Goal: Task Accomplishment & Management: Use online tool/utility

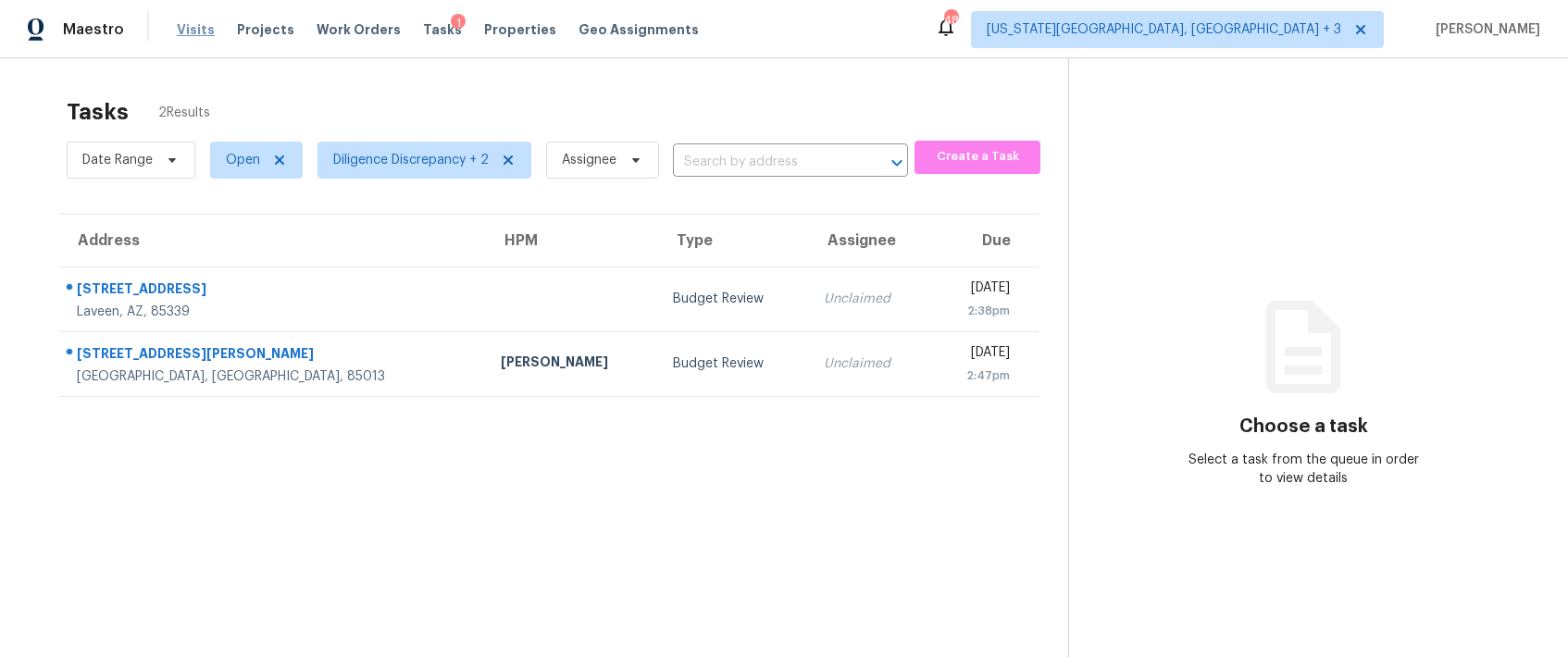
click at [184, 33] on span "Visits" at bounding box center [196, 29] width 38 height 18
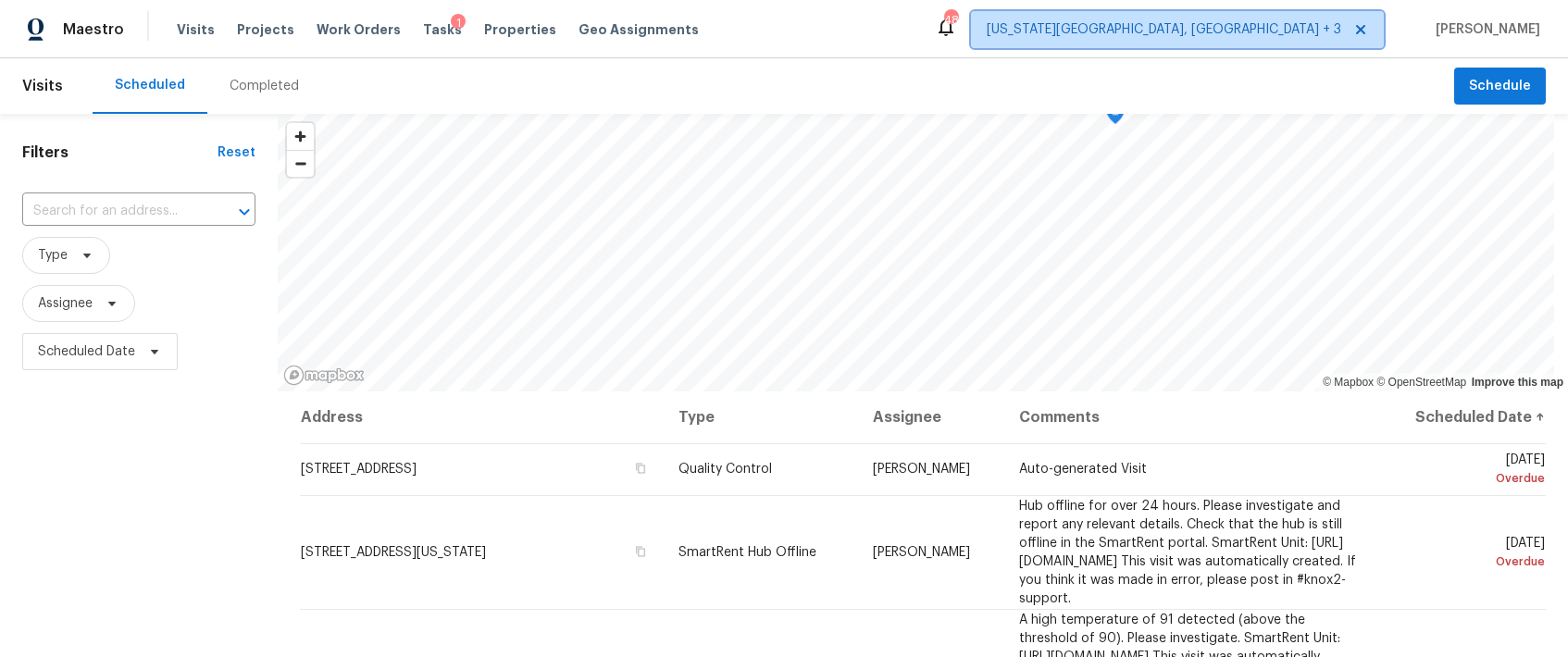
click at [1251, 34] on span "[US_STATE][GEOGRAPHIC_DATA], [GEOGRAPHIC_DATA] + 3" at bounding box center [1164, 29] width 355 height 18
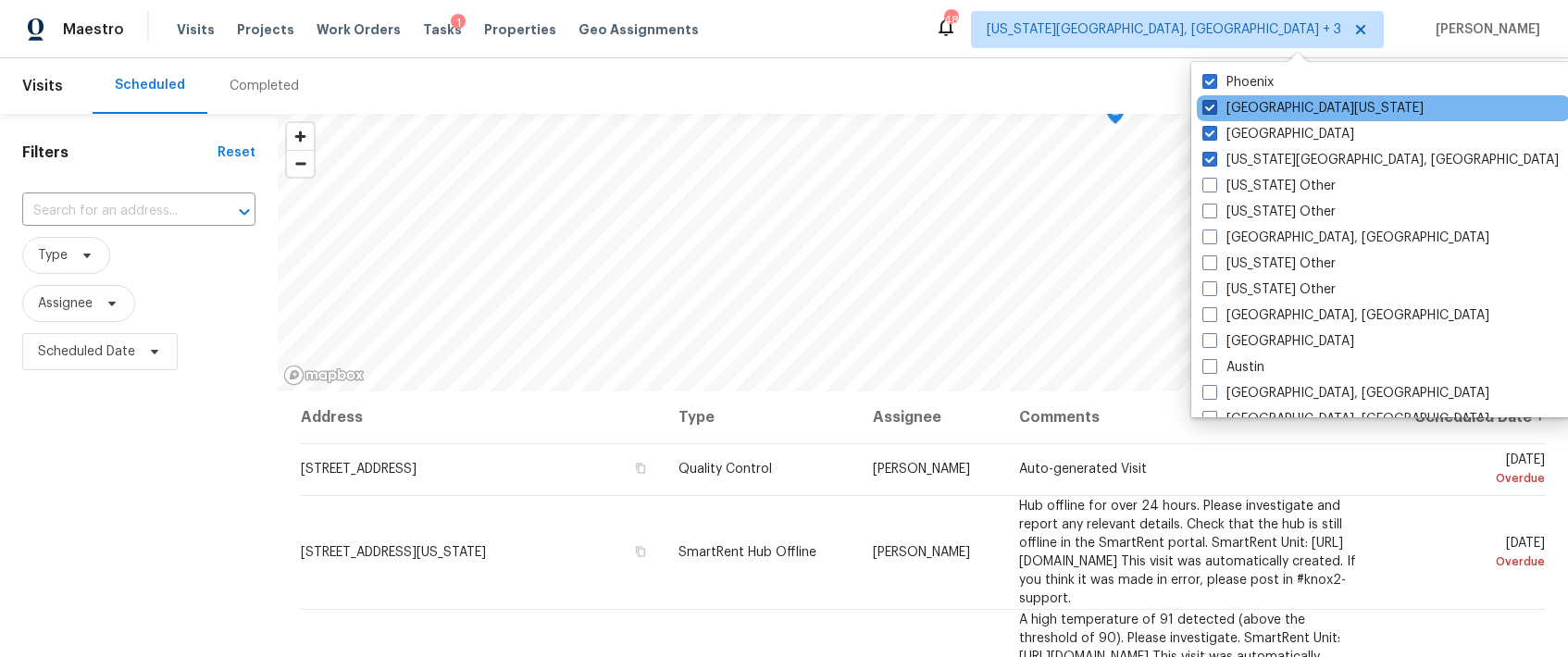
click at [1255, 104] on label "[GEOGRAPHIC_DATA][US_STATE]" at bounding box center [1312, 108] width 221 height 18
click at [1214, 104] on input "[GEOGRAPHIC_DATA][US_STATE]" at bounding box center [1208, 105] width 12 height 12
checkbox input "false"
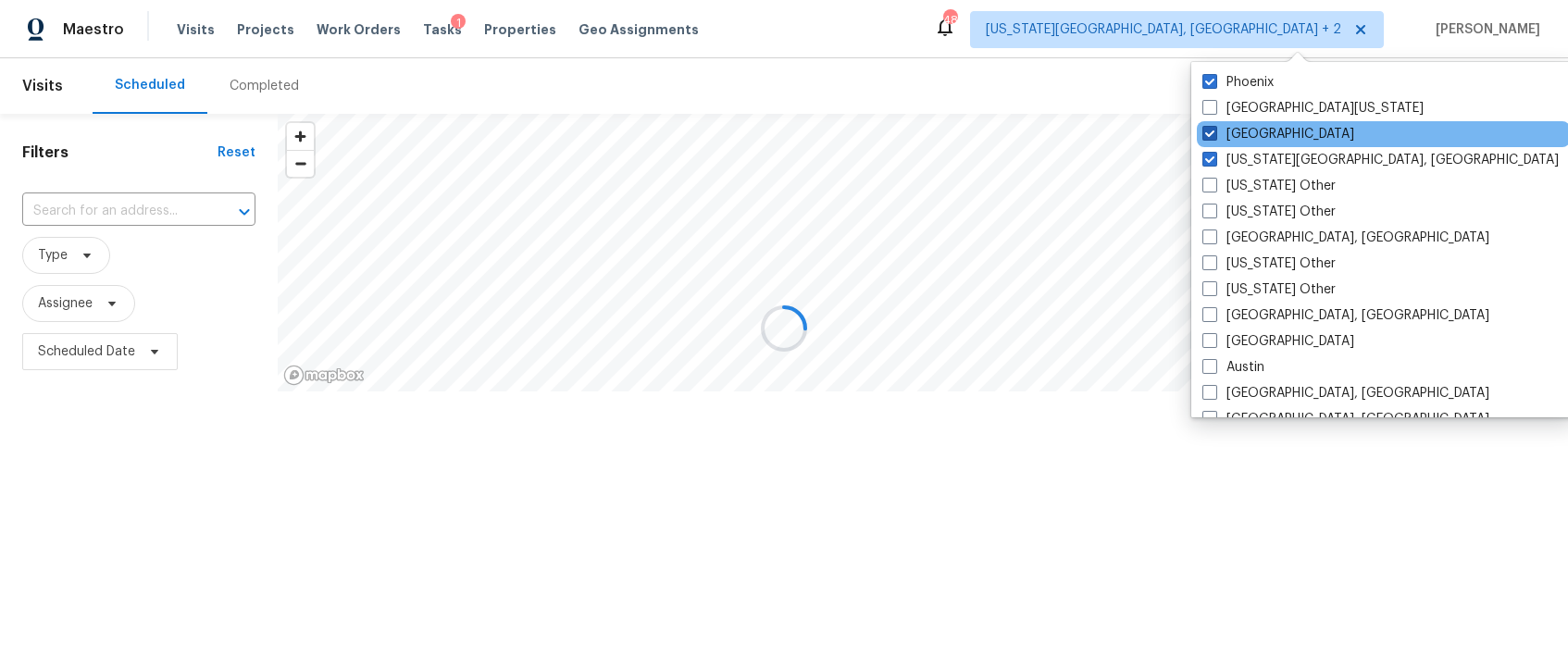
click at [1245, 130] on label "[GEOGRAPHIC_DATA]" at bounding box center [1277, 134] width 152 height 18
click at [1214, 130] on input "[GEOGRAPHIC_DATA]" at bounding box center [1208, 131] width 12 height 12
checkbox input "false"
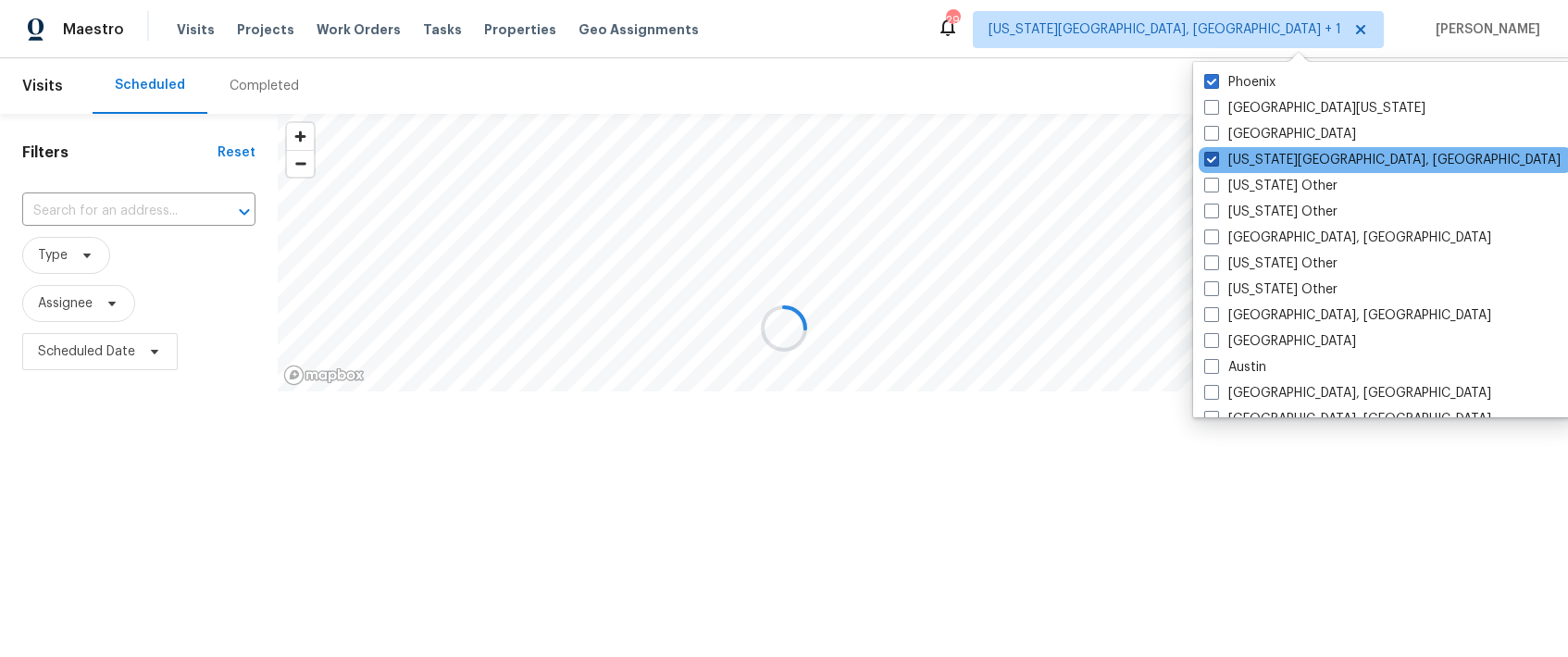
click at [1244, 153] on label "[US_STATE][GEOGRAPHIC_DATA], [GEOGRAPHIC_DATA]" at bounding box center [1382, 160] width 357 height 18
click at [1216, 153] on input "[US_STATE][GEOGRAPHIC_DATA], [GEOGRAPHIC_DATA]" at bounding box center [1209, 157] width 12 height 12
checkbox input "false"
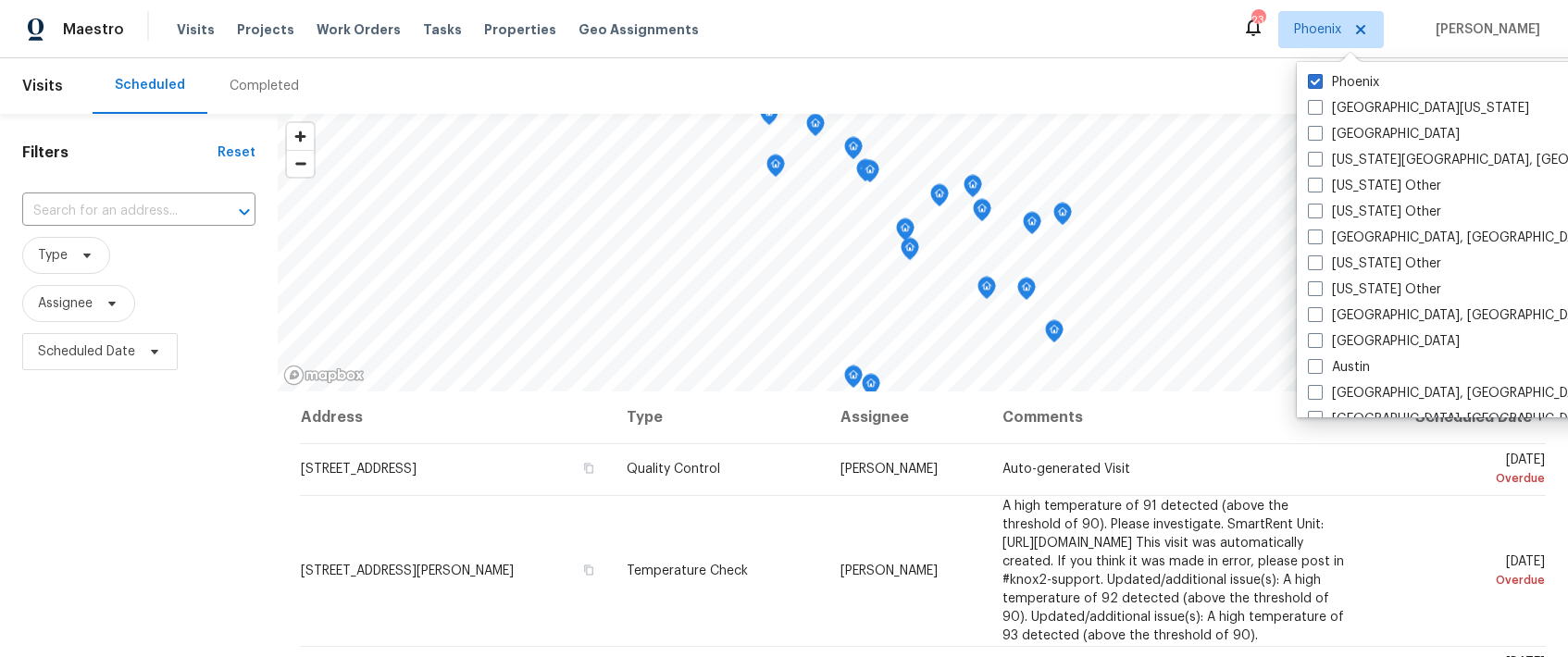
click at [140, 477] on div "Filters Reset ​ Type Assignee Scheduled Date" at bounding box center [139, 515] width 277 height 803
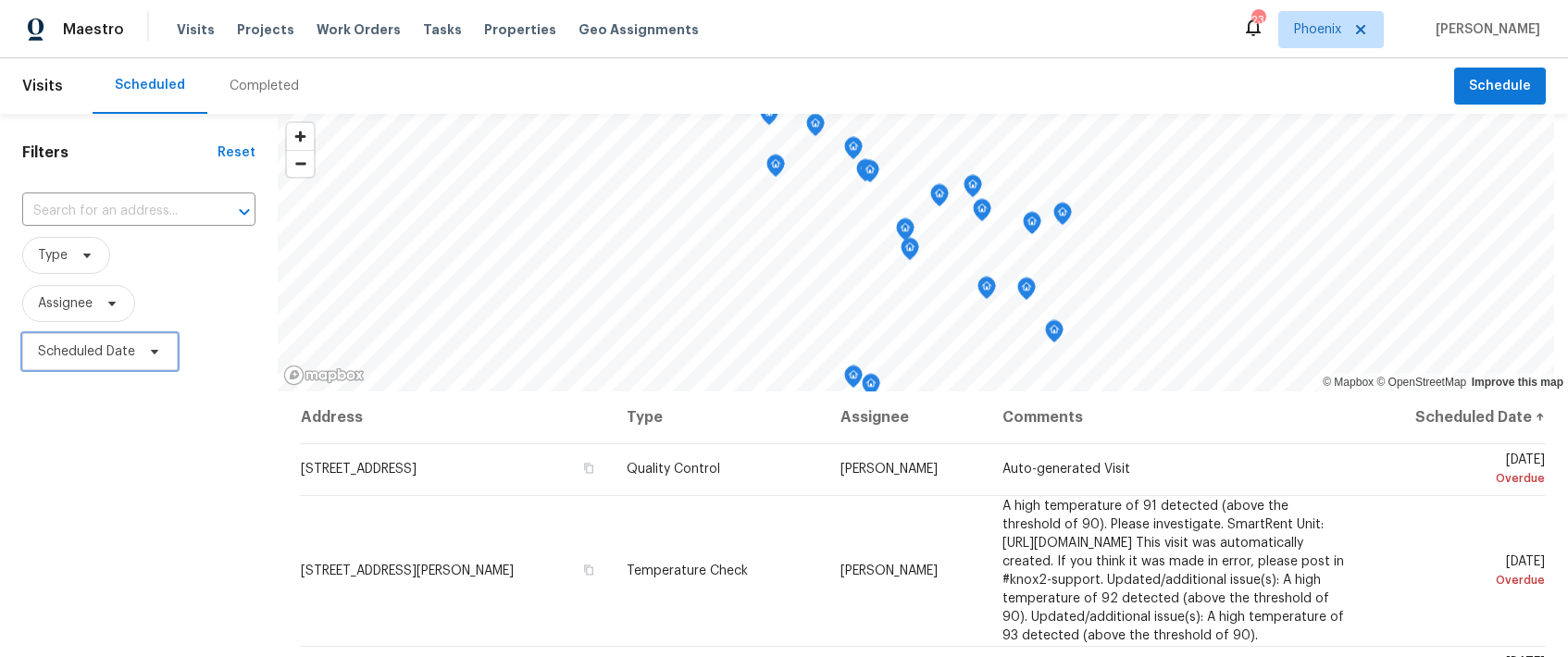
click at [94, 354] on span "Scheduled Date" at bounding box center [87, 351] width 98 height 18
click at [160, 278] on span "Type" at bounding box center [139, 255] width 233 height 48
click at [72, 271] on span "Type" at bounding box center [66, 255] width 88 height 37
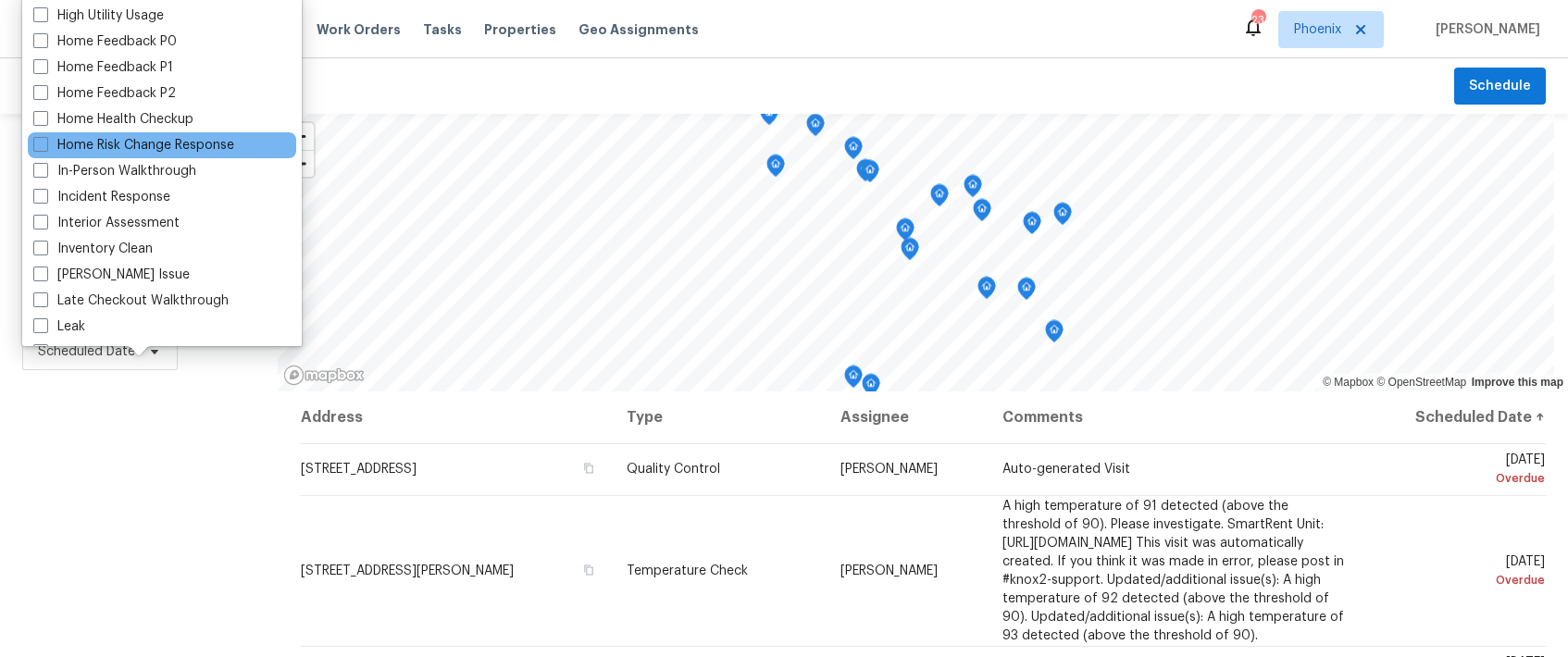
scroll to position [580, 0]
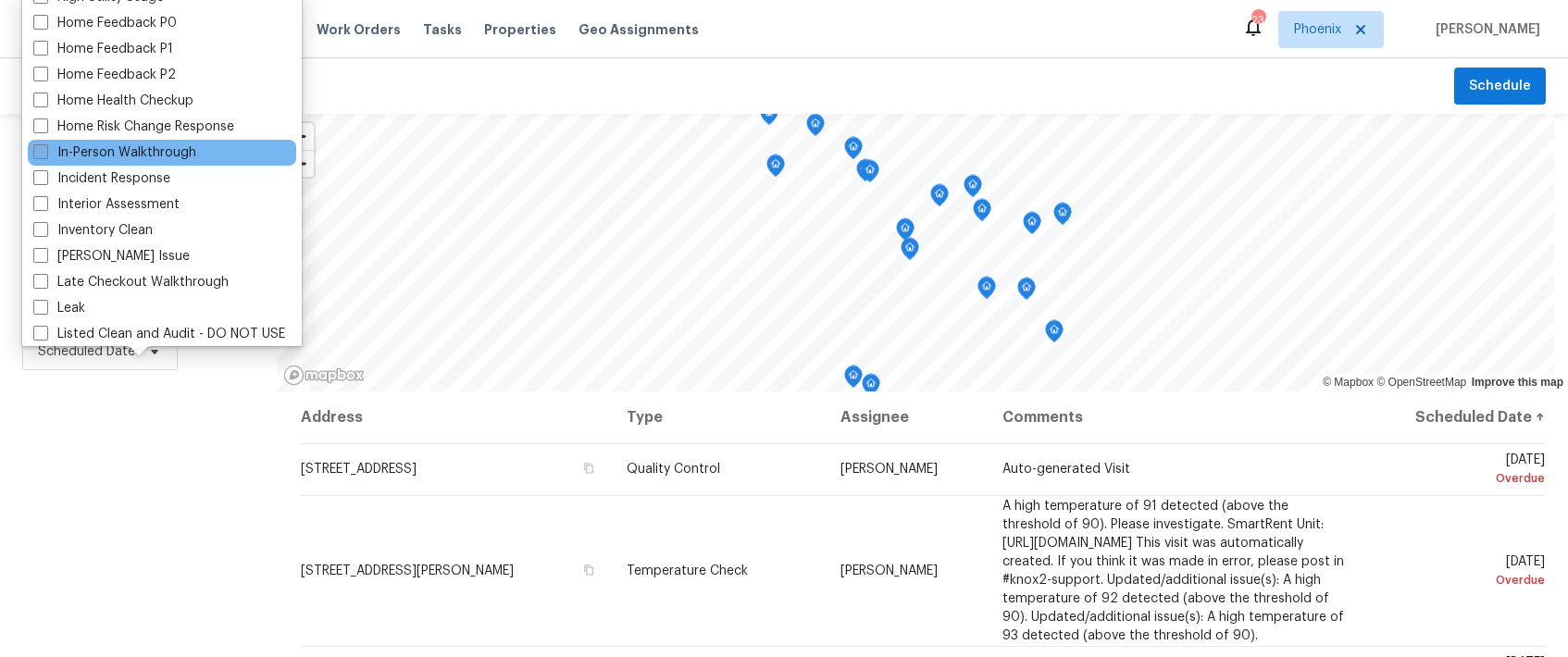
click at [116, 161] on label "In-Person Walkthrough" at bounding box center [115, 152] width 163 height 18
click at [45, 156] on input "In-Person Walkthrough" at bounding box center [39, 149] width 12 height 12
checkbox input "true"
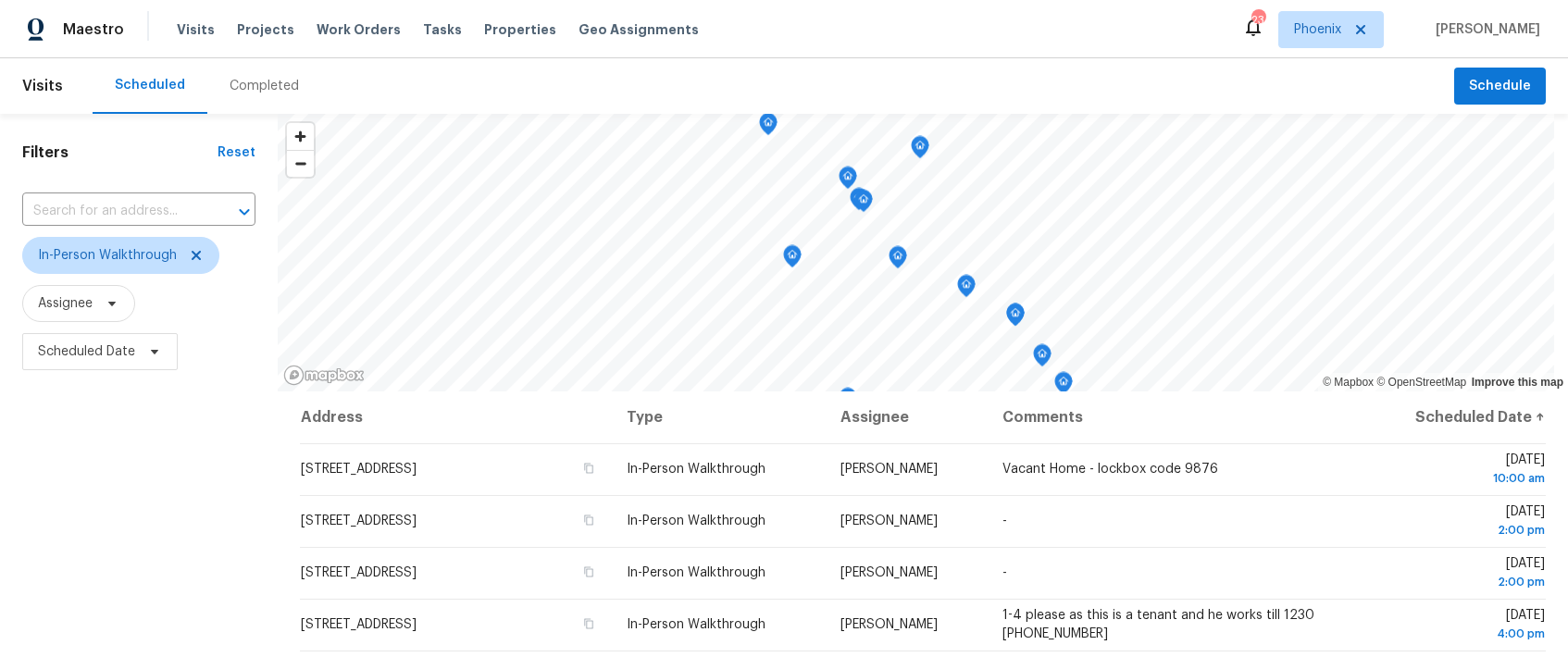
click at [83, 558] on div "Filters Reset ​ In-Person Walkthrough Assignee Scheduled Date" at bounding box center [139, 515] width 277 height 803
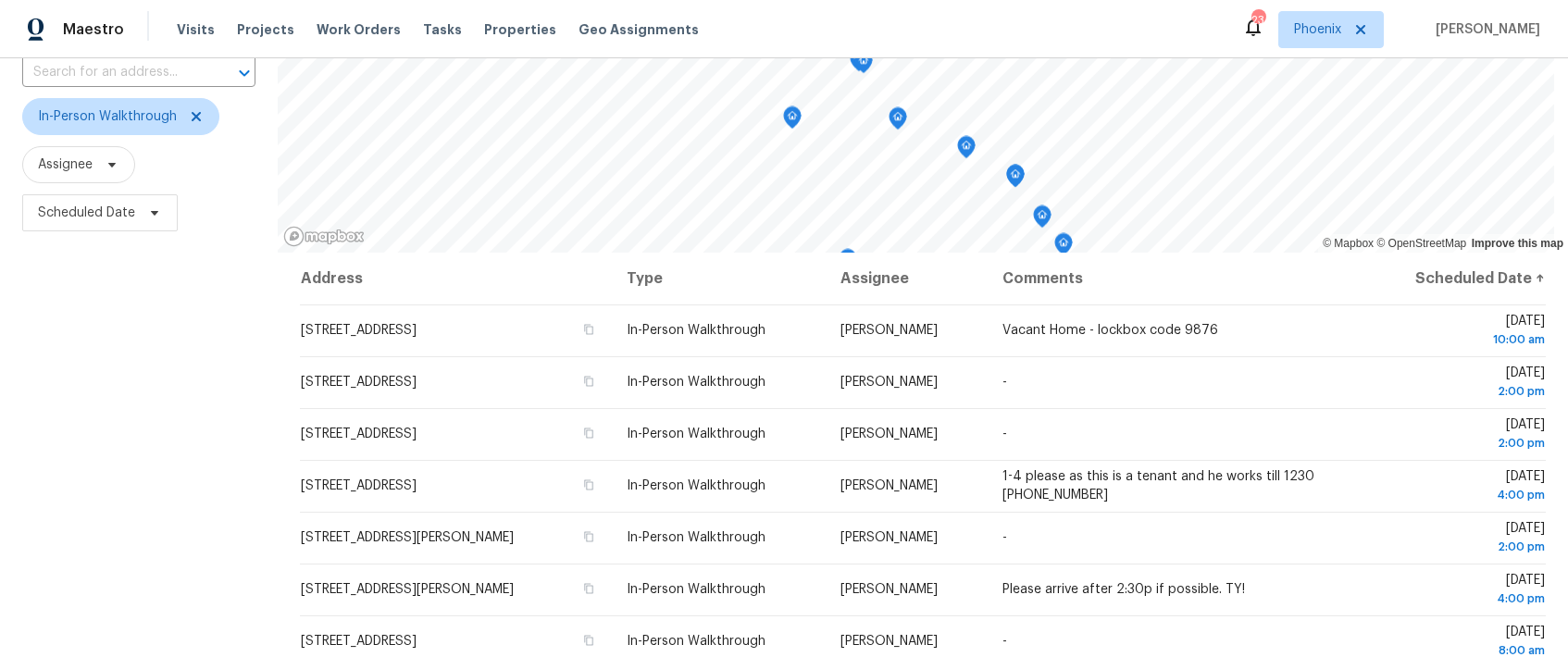
scroll to position [121, 0]
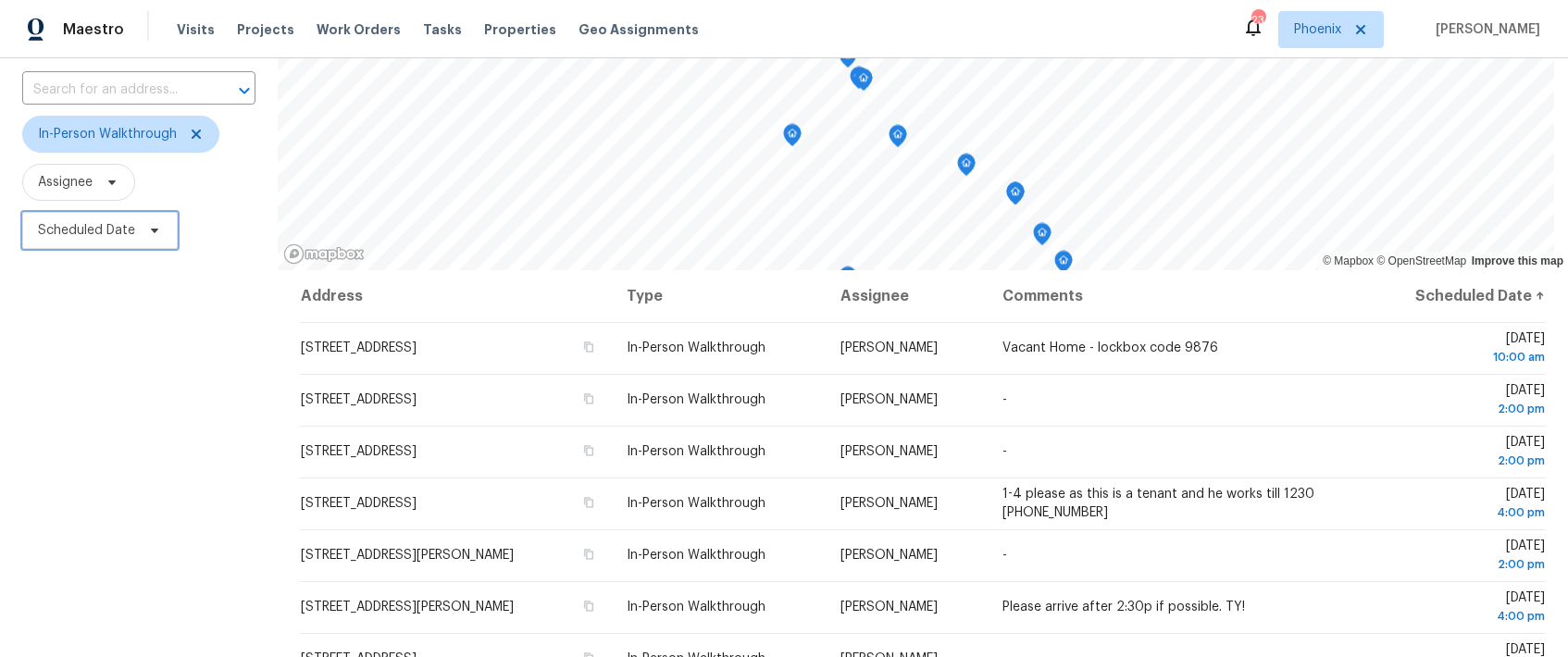
click at [125, 232] on span "Scheduled Date" at bounding box center [87, 230] width 98 height 18
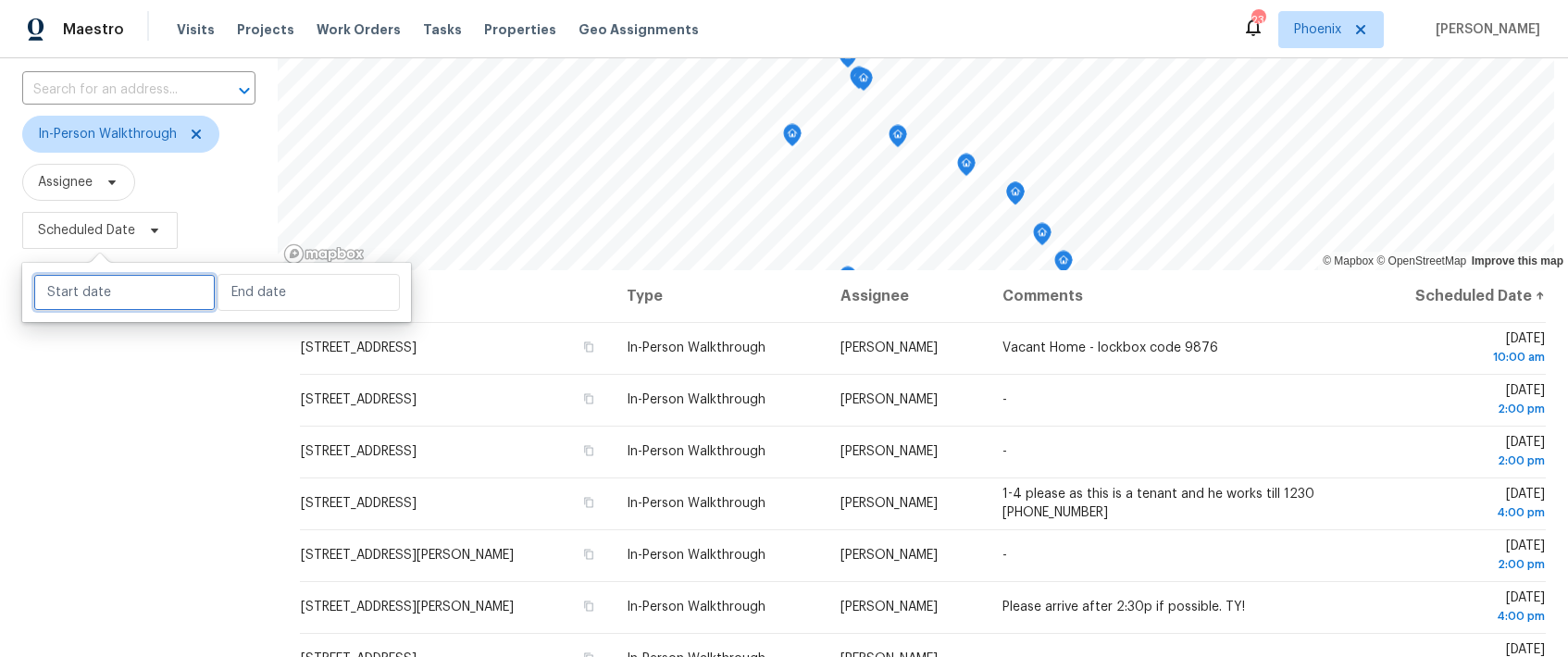
click at [133, 286] on input "text" at bounding box center [124, 293] width 183 height 37
select select "8"
select select "2025"
select select "9"
select select "2025"
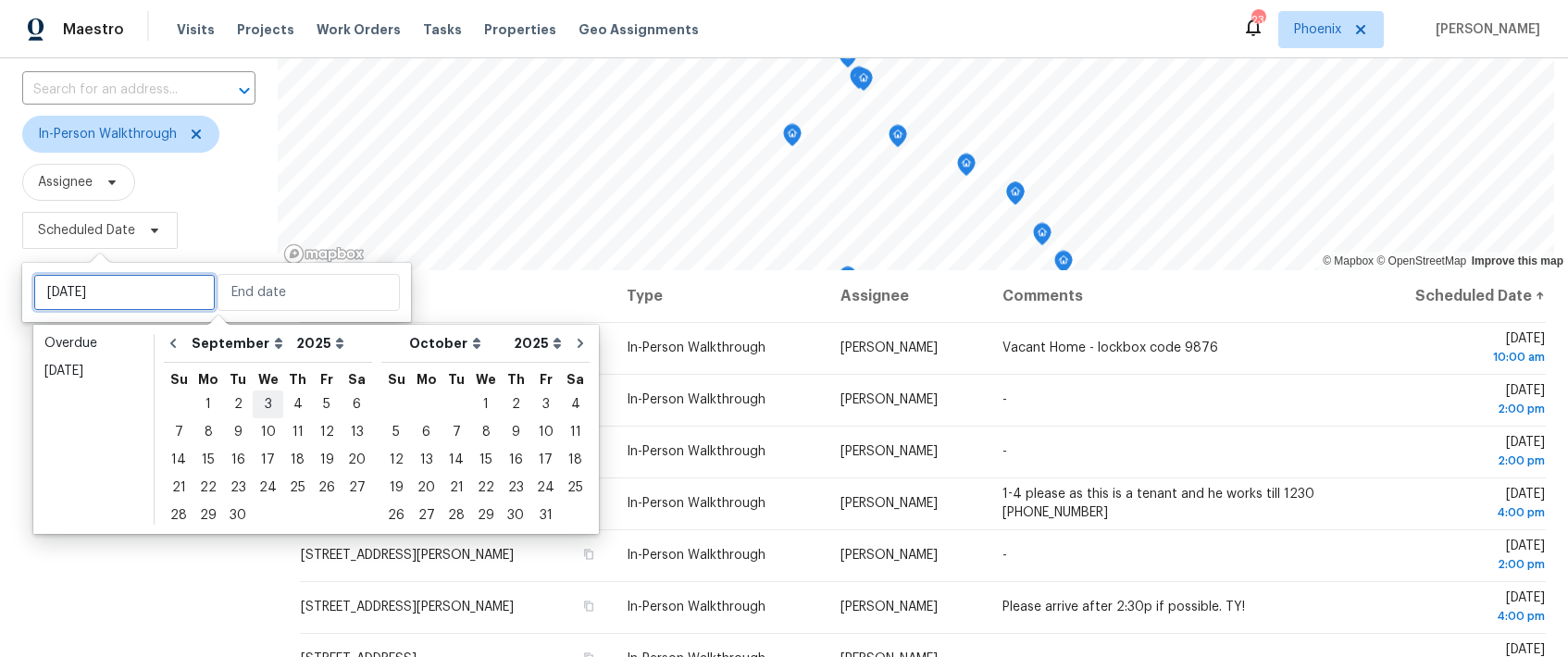
type input "[DATE]"
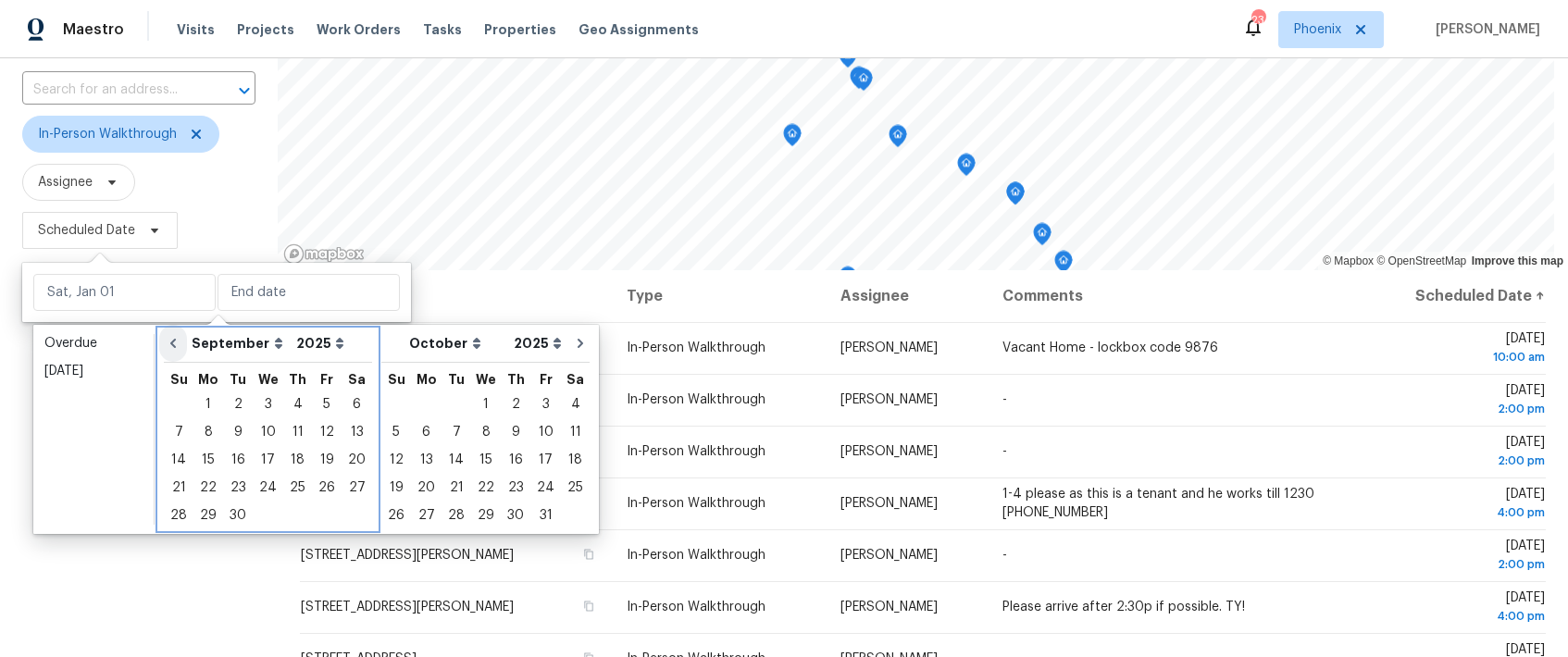
click at [178, 345] on icon "Go to previous month" at bounding box center [172, 342] width 14 height 14
select select "7"
select select "8"
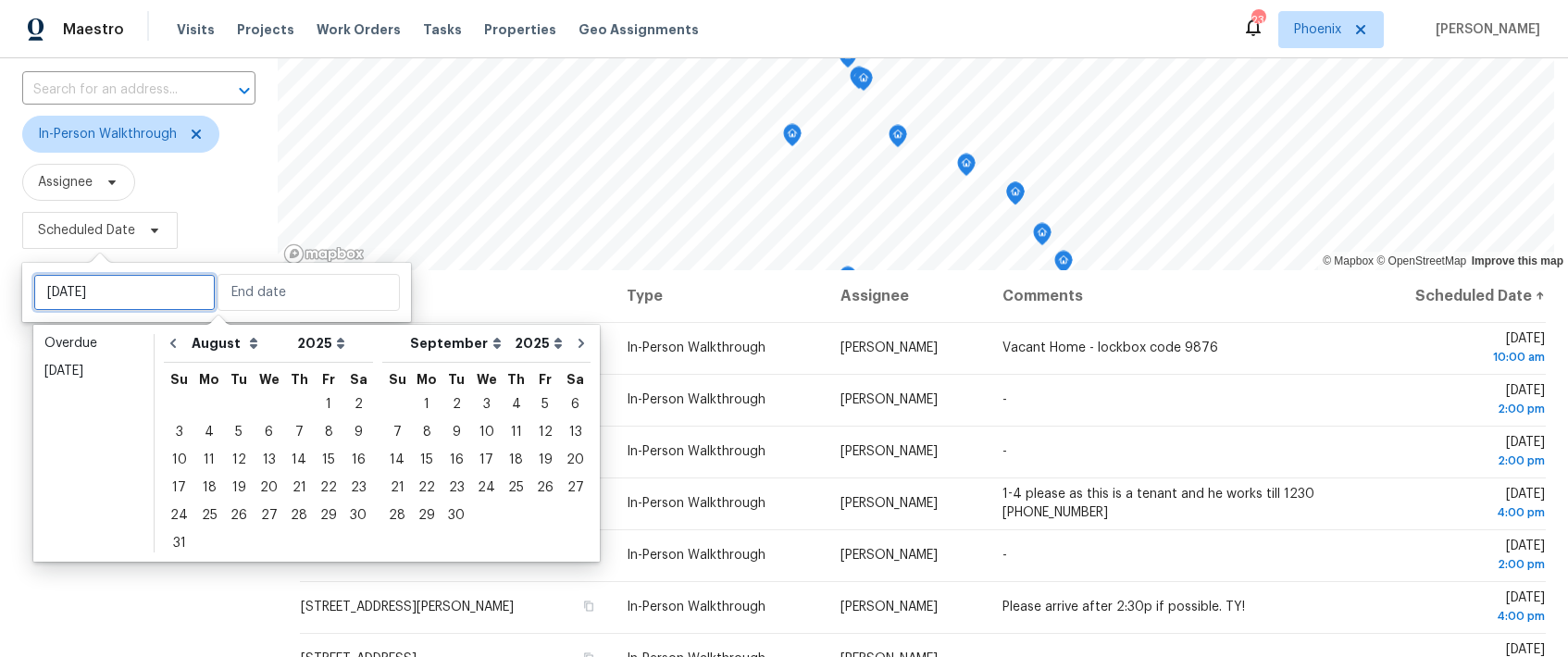
type input "[DATE]"
select select "9"
select select "8"
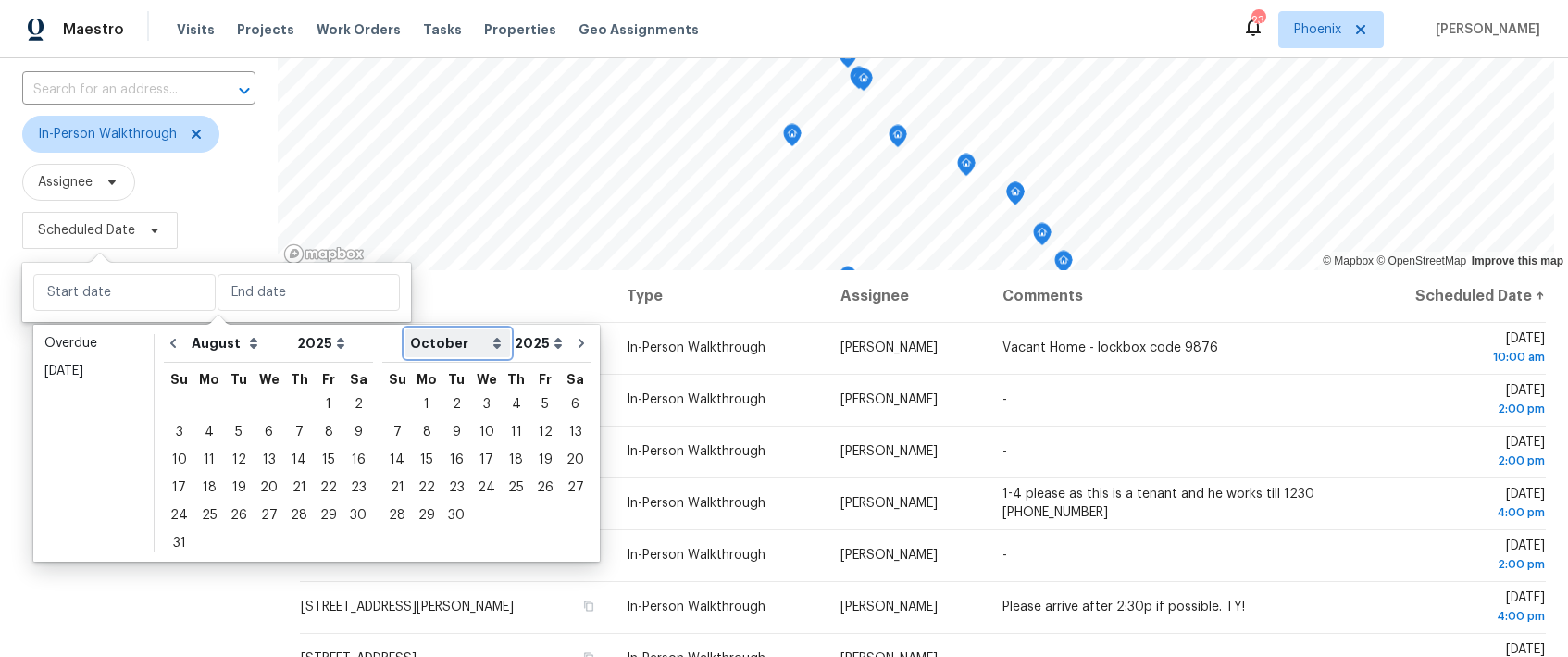
select select "9"
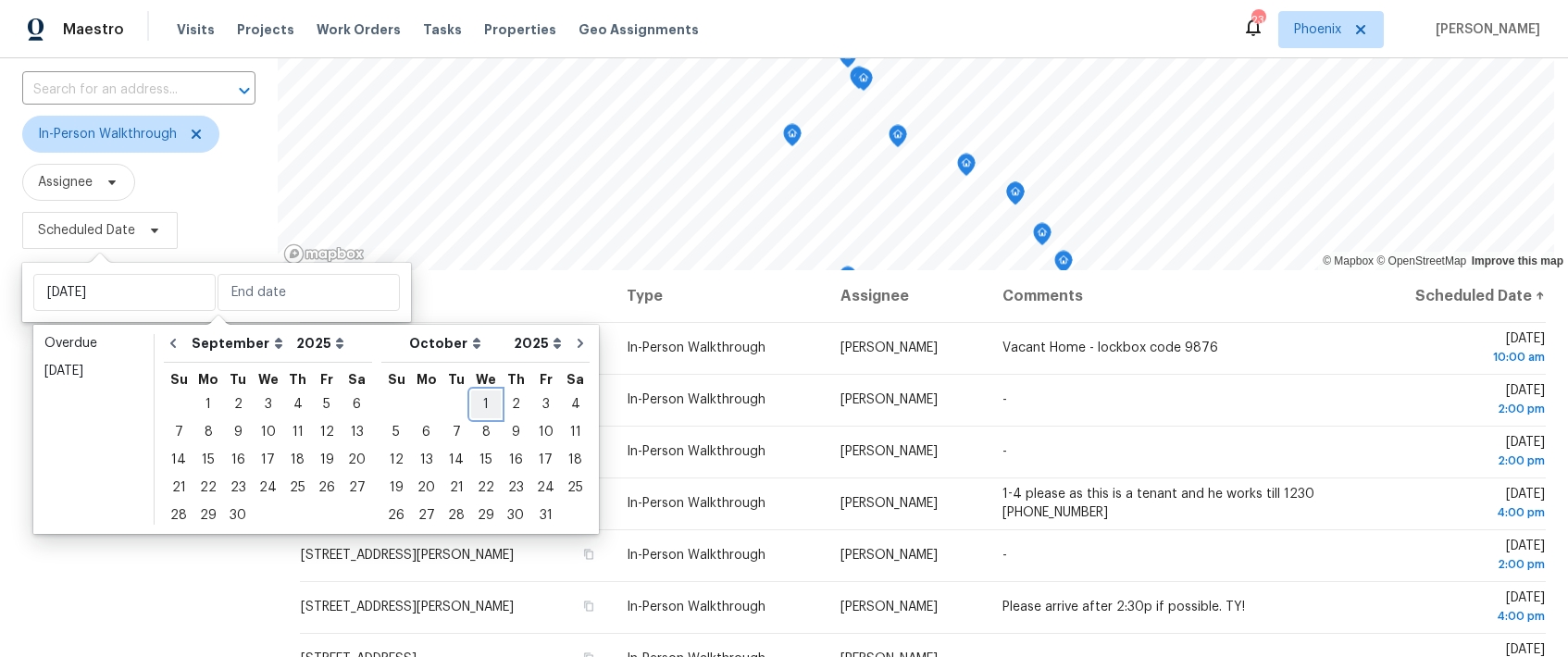
click at [475, 400] on div "1" at bounding box center [486, 404] width 30 height 26
type input "[DATE]"
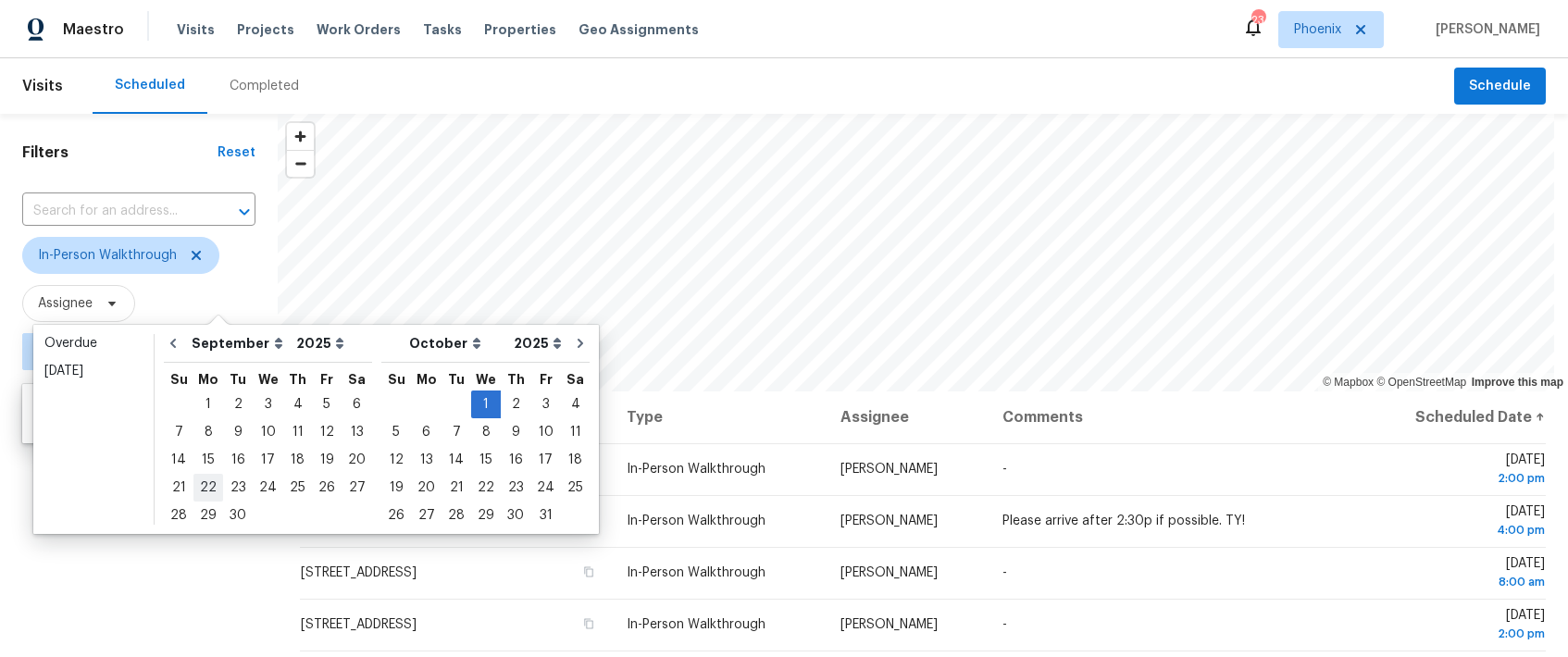
type input "[DATE]"
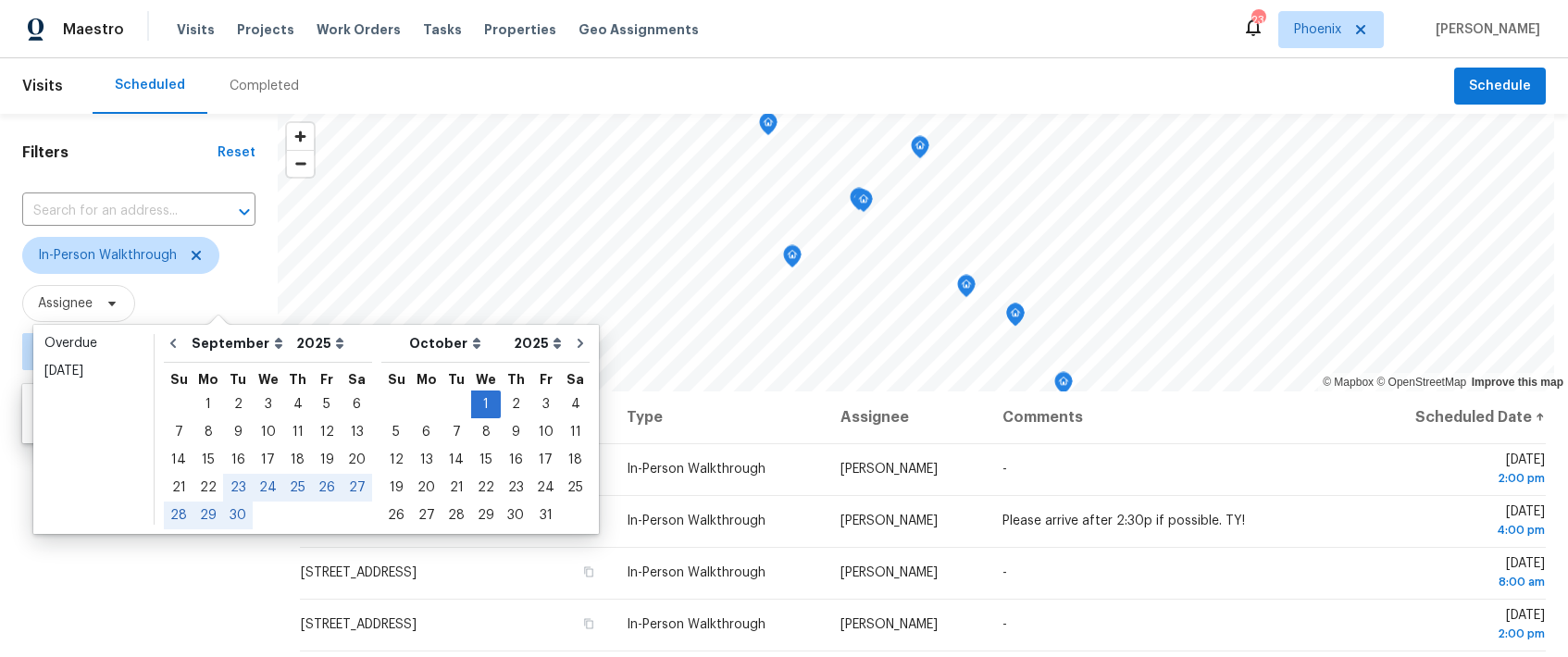
type input "[DATE]"
click at [143, 590] on div "Filters Reset ​ In-Person Walkthrough Assignee [DATE] - ∞" at bounding box center [139, 515] width 277 height 803
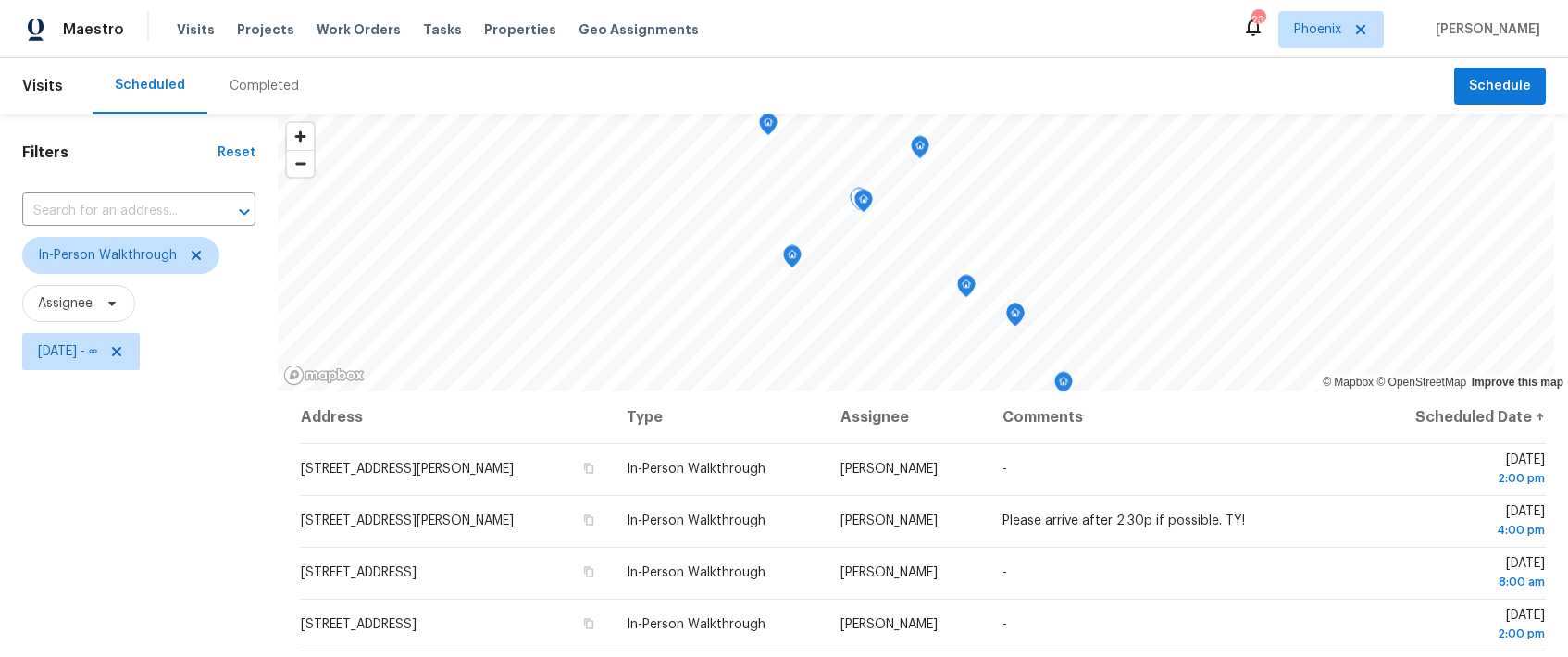
click at [140, 437] on div "Filters Reset ​ In-Person Walkthrough Assignee [DATE] - ∞" at bounding box center [139, 515] width 277 height 803
